Goal: Register for event/course

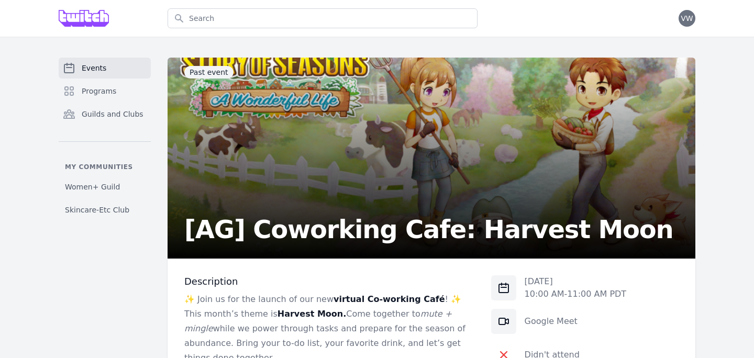
click at [89, 73] on link "Events" at bounding box center [105, 68] width 92 height 21
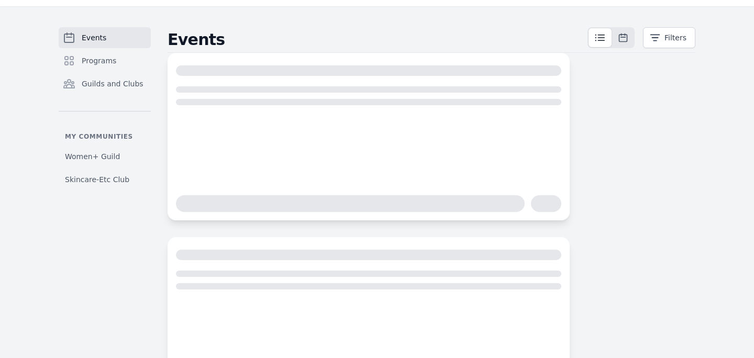
scroll to position [31, 0]
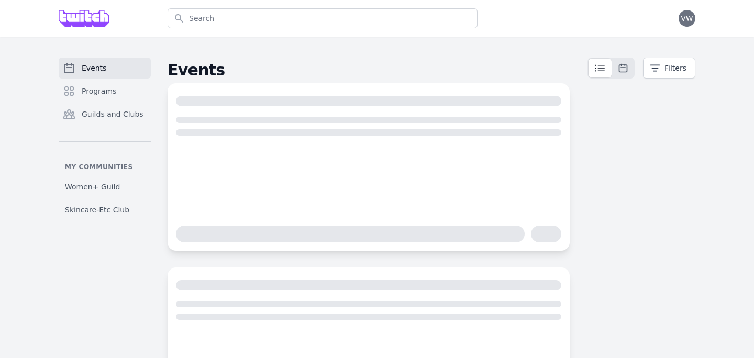
scroll to position [6, 0]
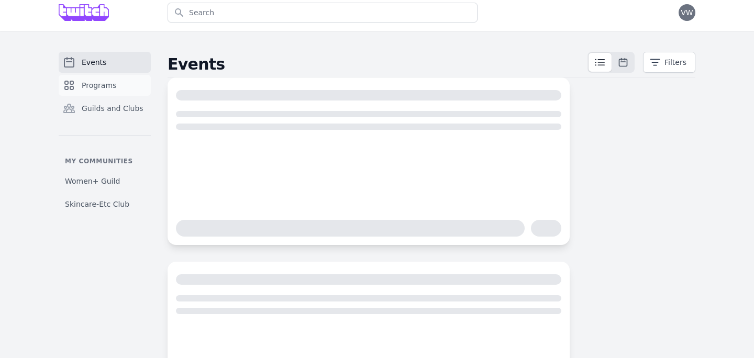
click at [96, 80] on span "Programs" at bounding box center [99, 85] width 35 height 10
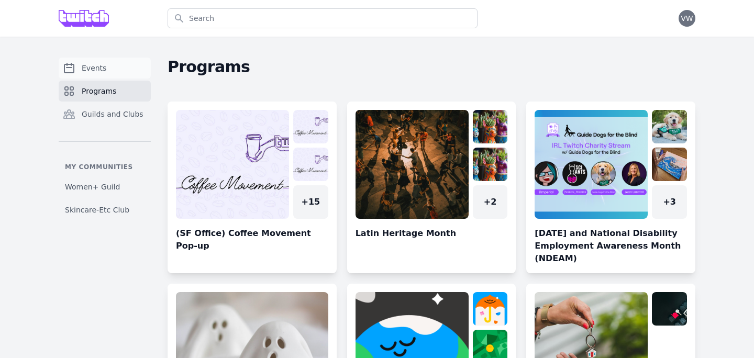
click at [93, 66] on span "Events" at bounding box center [94, 68] width 25 height 10
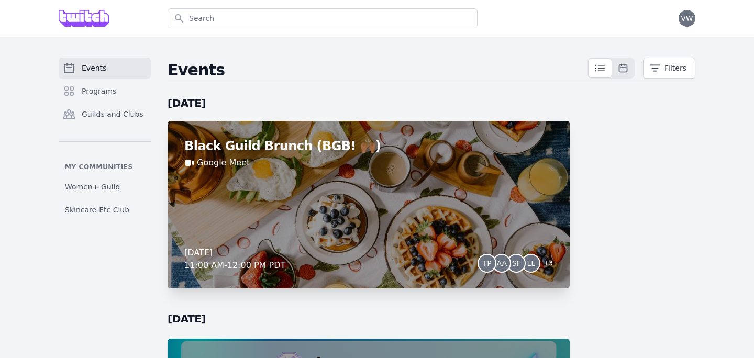
click at [374, 176] on div "Black Guild Brunch (BGB! 🙌🏾) Google Meet Friday, September 26, 2025 11:00 AM - …" at bounding box center [368, 204] width 402 height 167
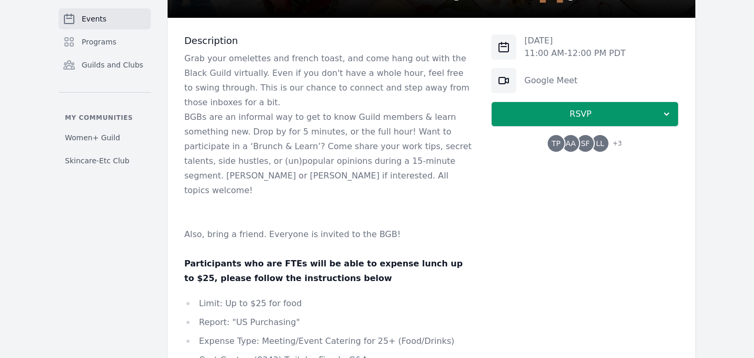
scroll to position [124, 0]
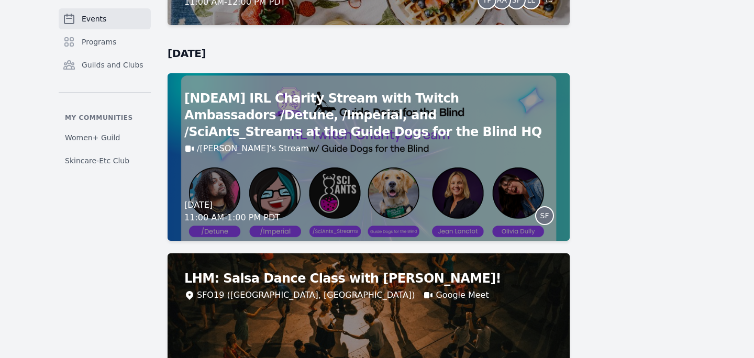
scroll to position [400, 0]
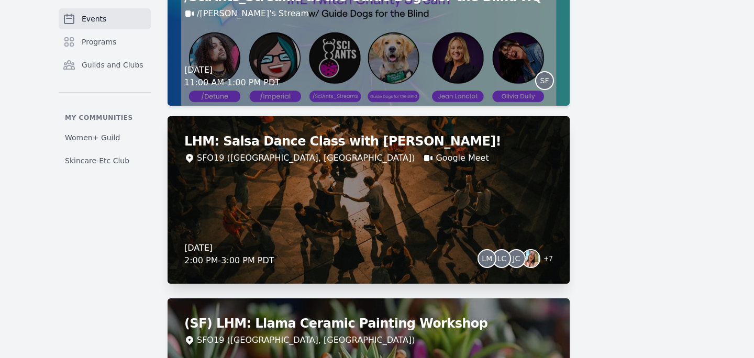
click at [443, 153] on div "SFO19 (San Francisco, CA) Google Meet" at bounding box center [368, 158] width 368 height 13
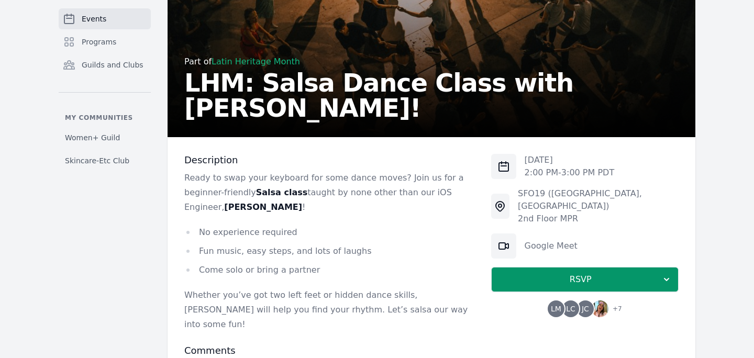
scroll to position [196, 0]
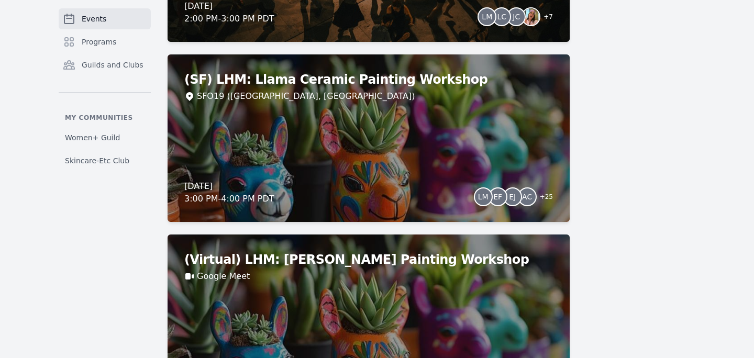
scroll to position [643, 0]
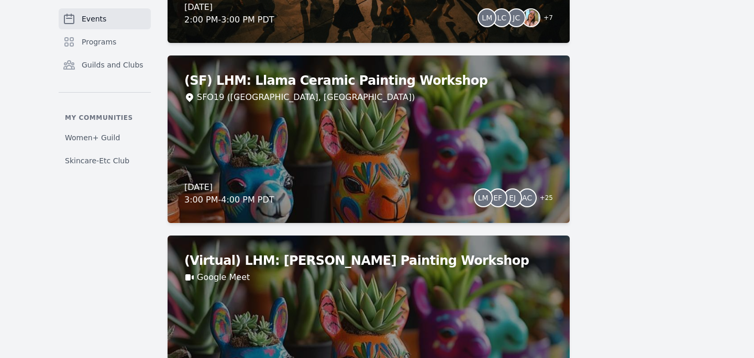
click at [344, 114] on div "(SF) LHM: Llama Ceramic Painting Workshop SFO19 (San Francisco, CA) Thursday, O…" at bounding box center [368, 138] width 402 height 167
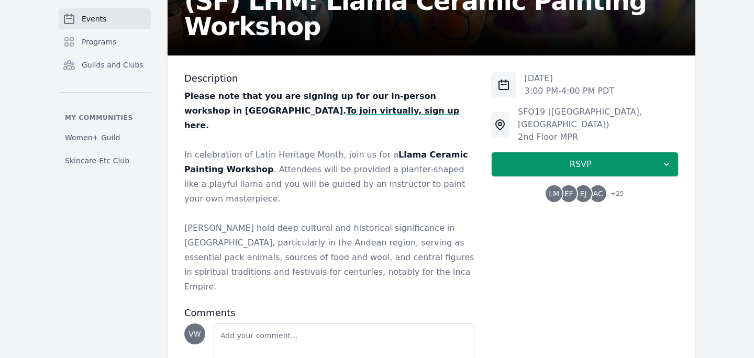
scroll to position [236, 0]
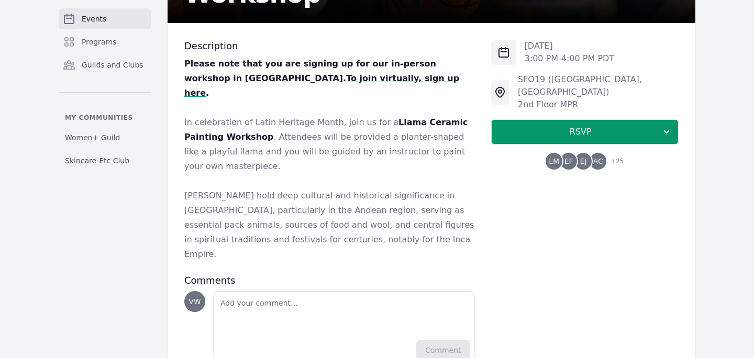
click at [237, 84] on p "Please note that you are signing up for our in-person workshop in SF. To join v…" at bounding box center [329, 79] width 290 height 44
click at [236, 83] on p "Please note that you are signing up for our in-person workshop in SF. To join v…" at bounding box center [329, 79] width 290 height 44
click at [233, 82] on strong "To join virtually, sign up here" at bounding box center [321, 85] width 275 height 25
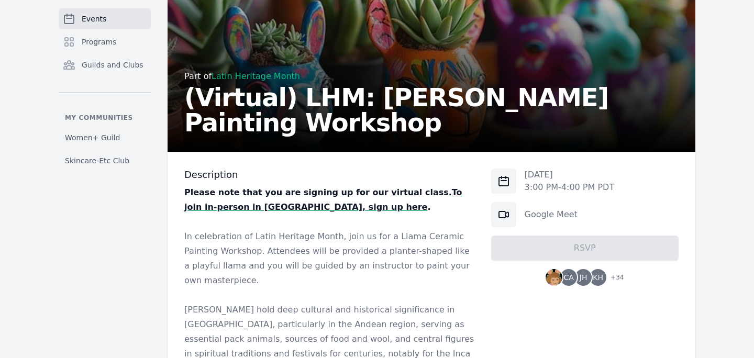
scroll to position [37, 0]
